Goal: Task Accomplishment & Management: Manage account settings

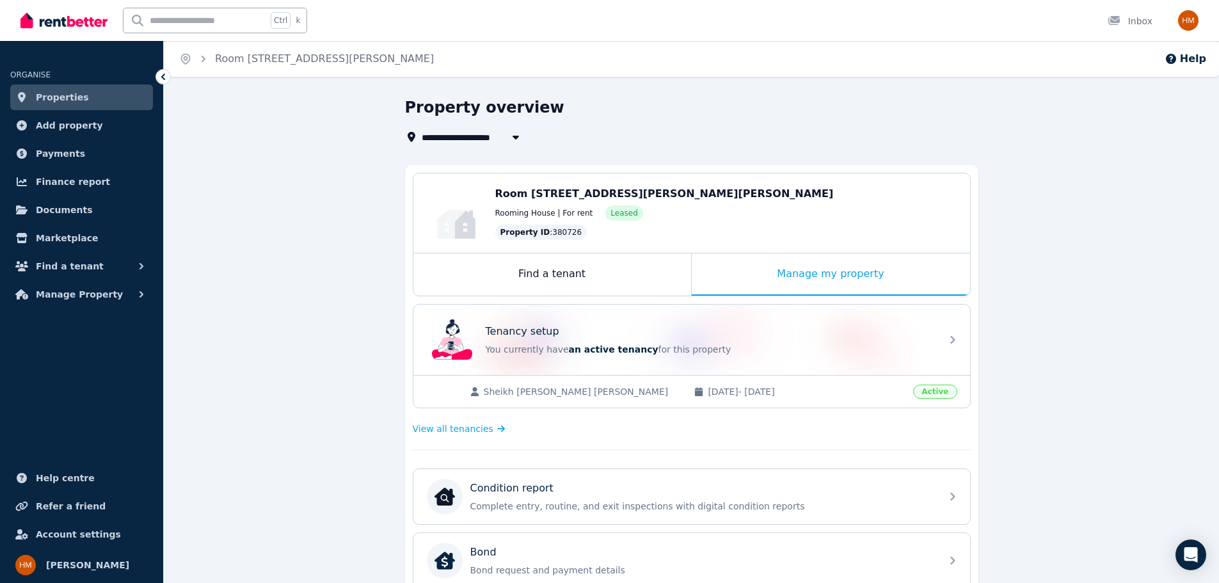
scroll to position [382, 0]
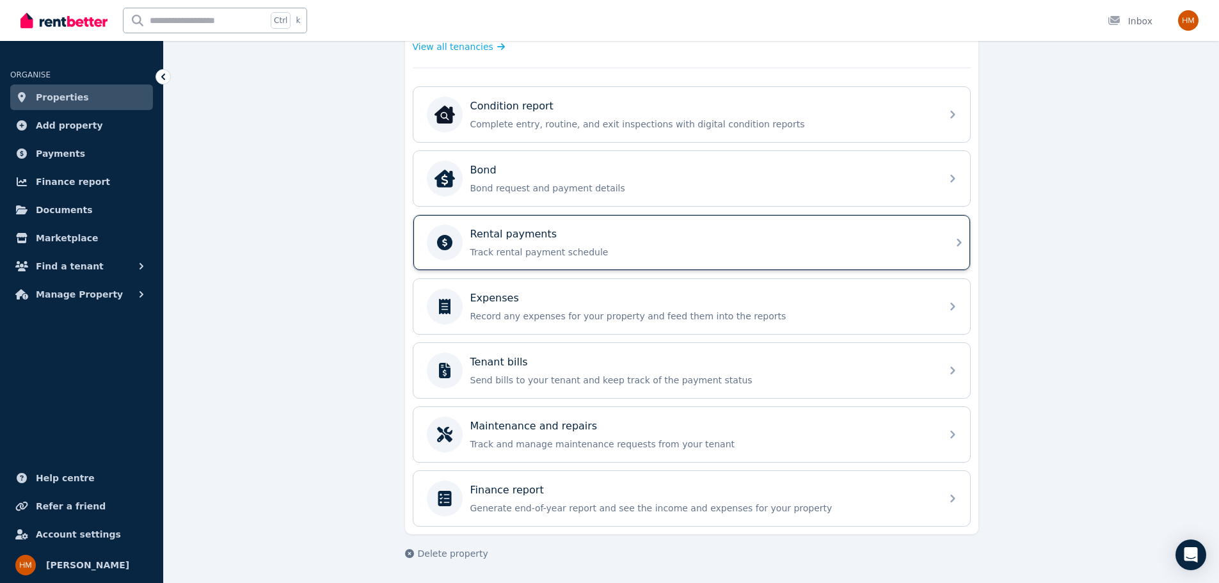
click at [529, 257] on p "Track rental payment schedule" at bounding box center [701, 252] width 463 height 13
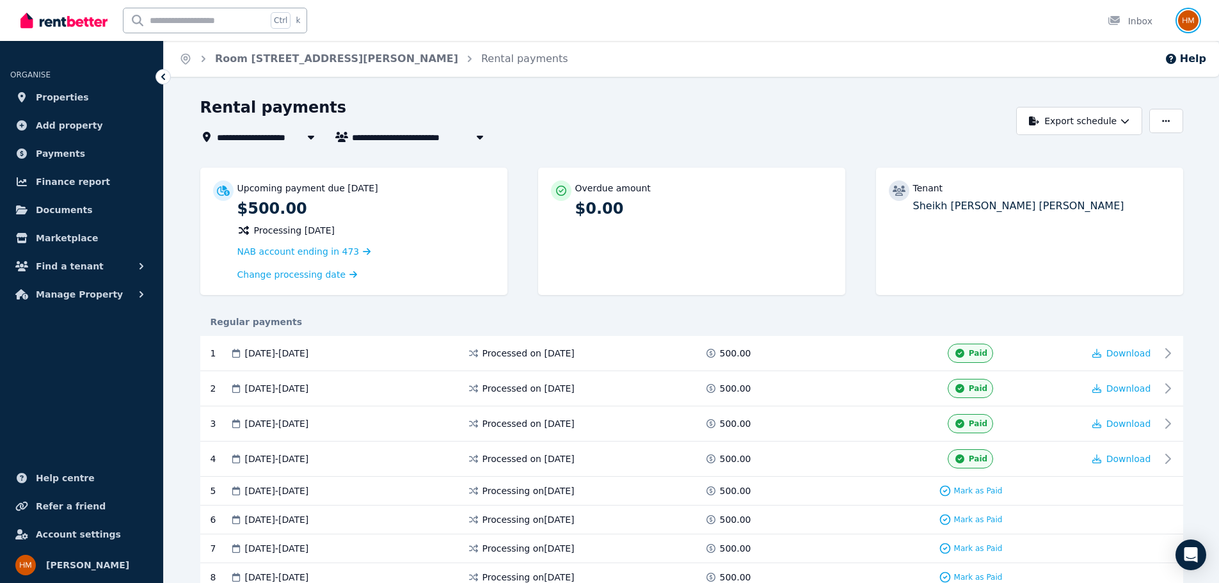
click at [1184, 29] on img "button" at bounding box center [1188, 20] width 20 height 20
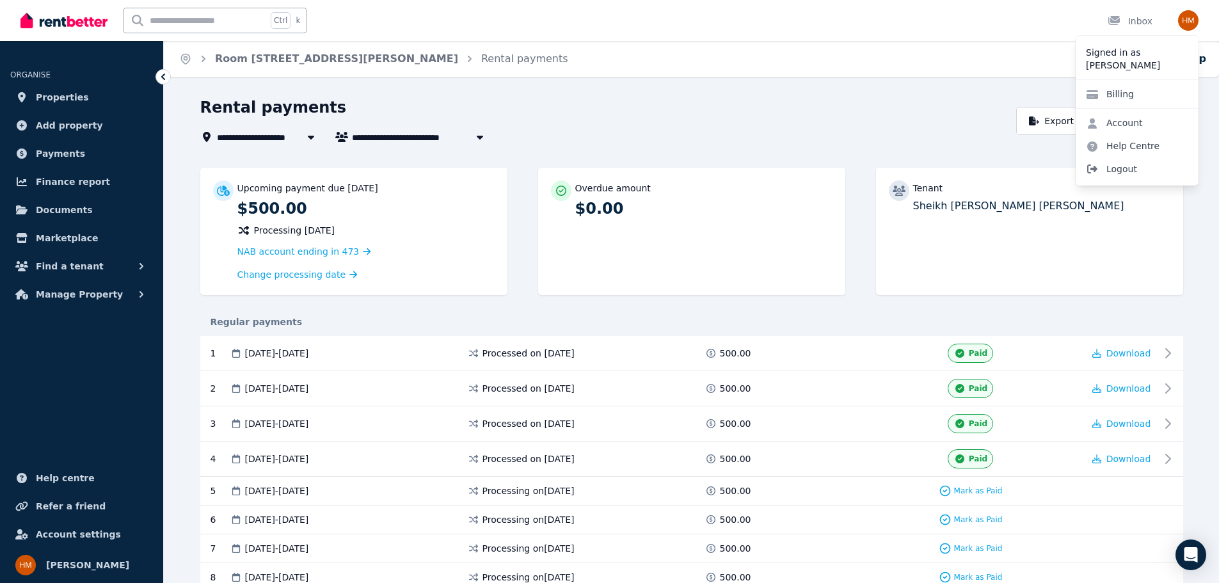
click at [1115, 172] on span "Logout" at bounding box center [1137, 168] width 123 height 23
